Goal: Check status

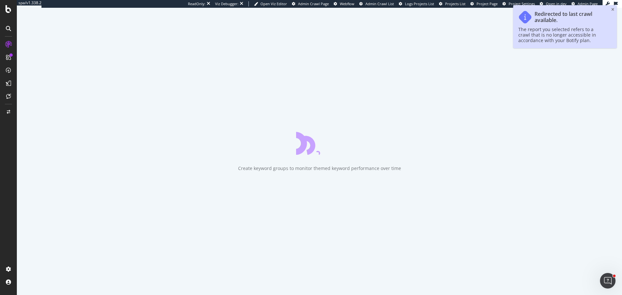
click at [613, 8] on icon "close toast" at bounding box center [612, 10] width 3 height 4
